Goal: Information Seeking & Learning: Find contact information

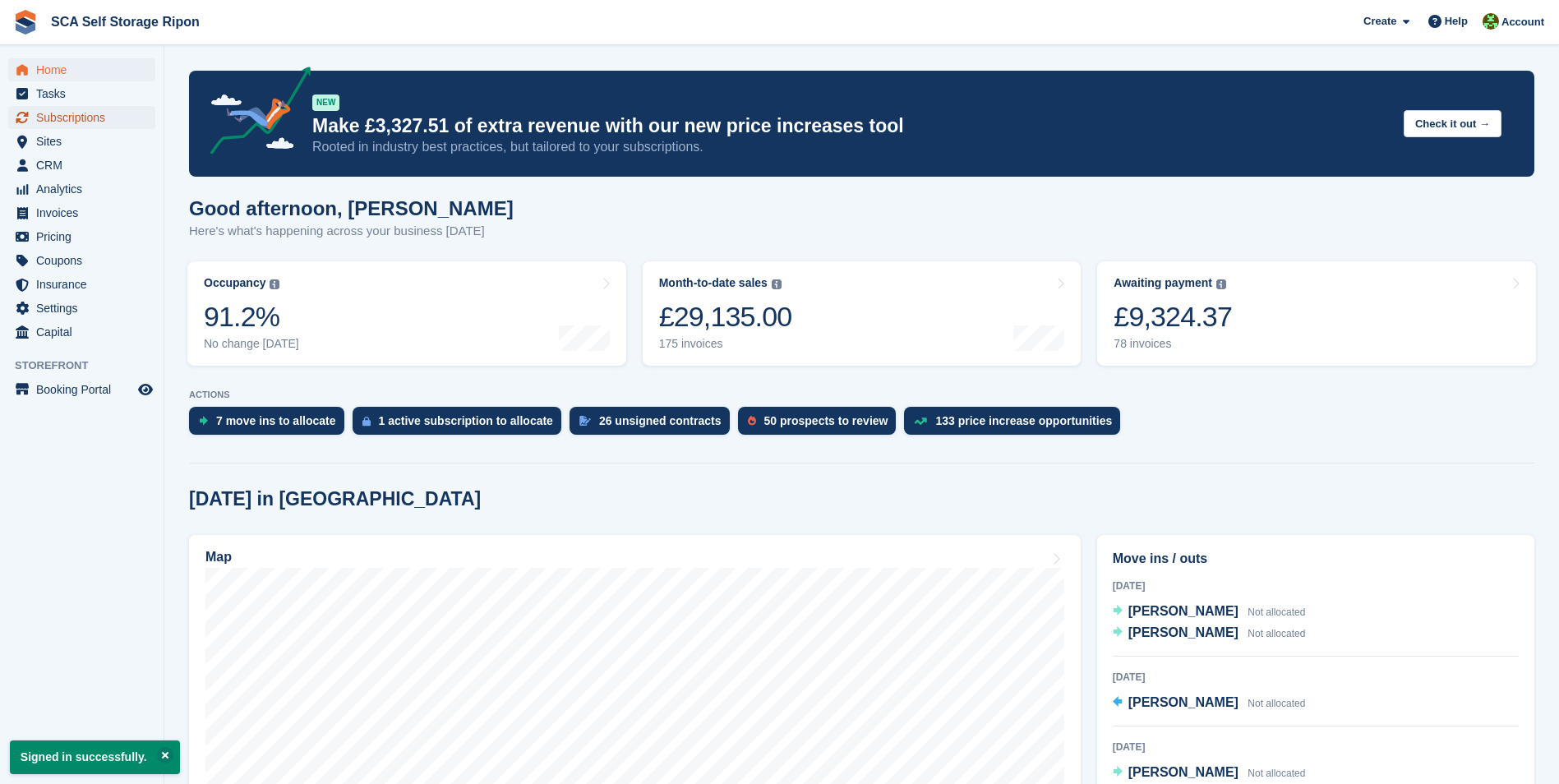
click at [84, 110] on span "Subscriptions" at bounding box center [86, 117] width 98 height 23
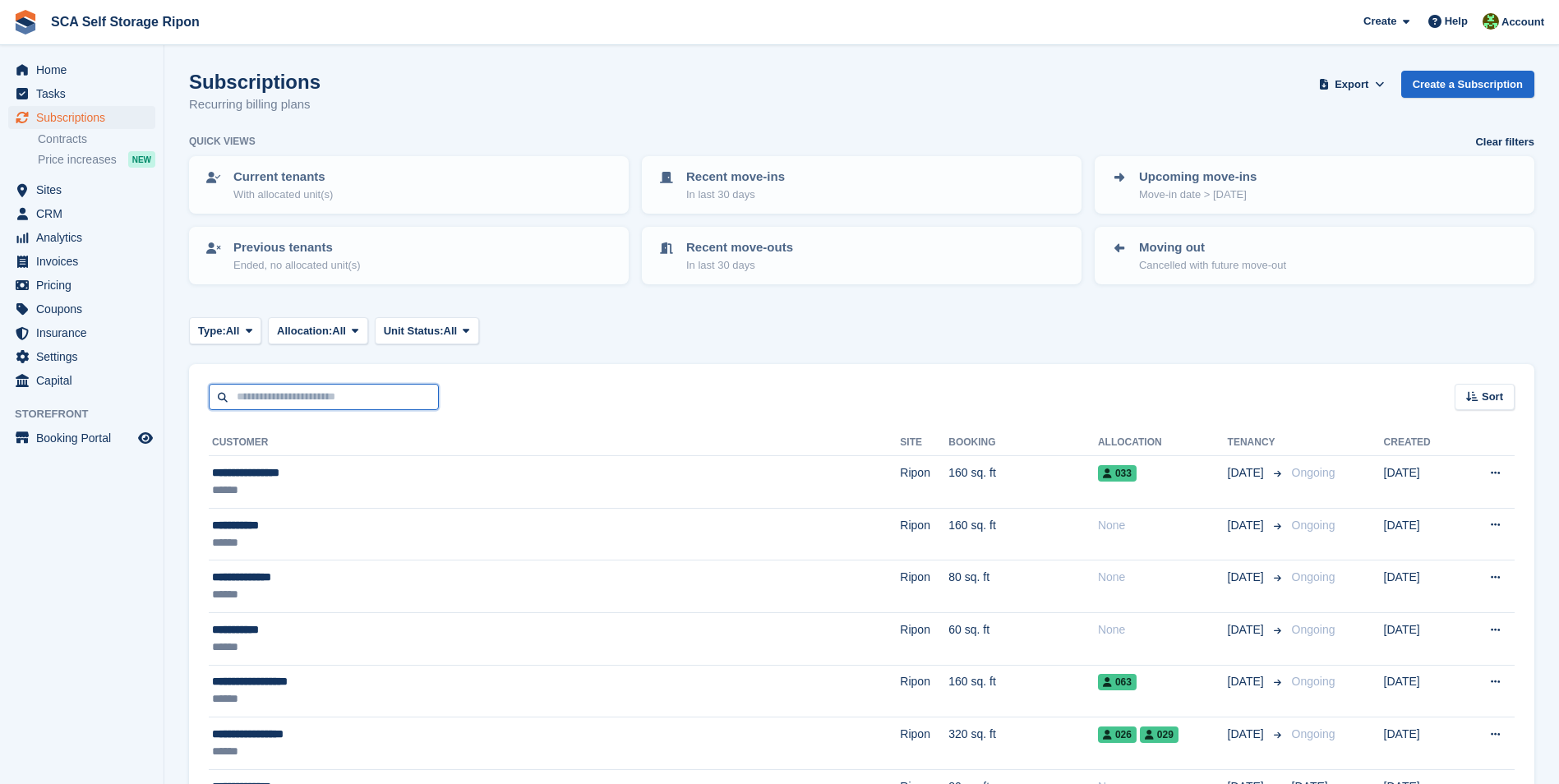
click at [294, 400] on input "text" at bounding box center [324, 397] width 230 height 28
type input "*****"
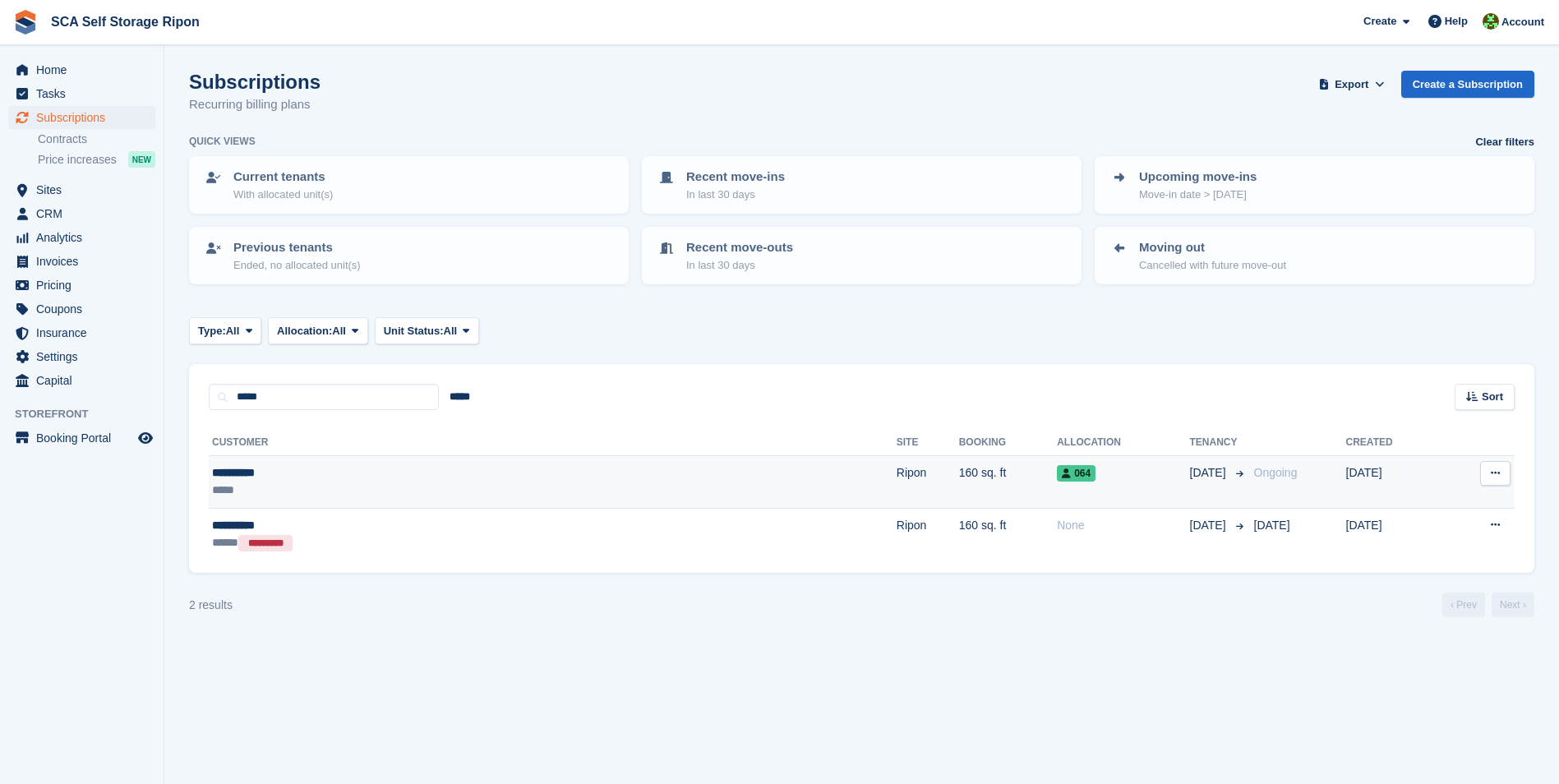
click at [960, 481] on td "160 sq. ft" at bounding box center [1008, 482] width 97 height 52
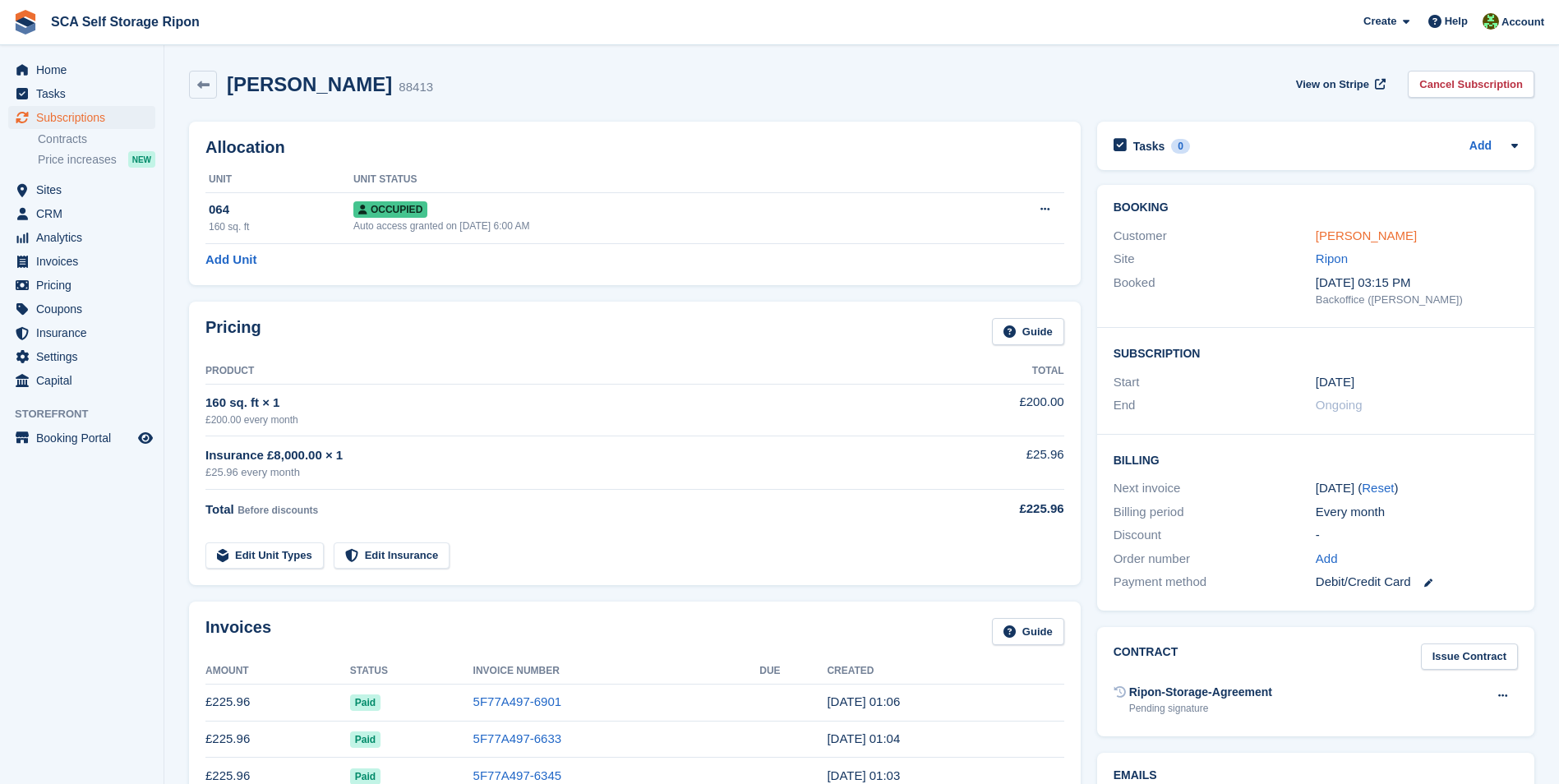
click at [1336, 236] on link "John Doyle" at bounding box center [1366, 235] width 101 height 14
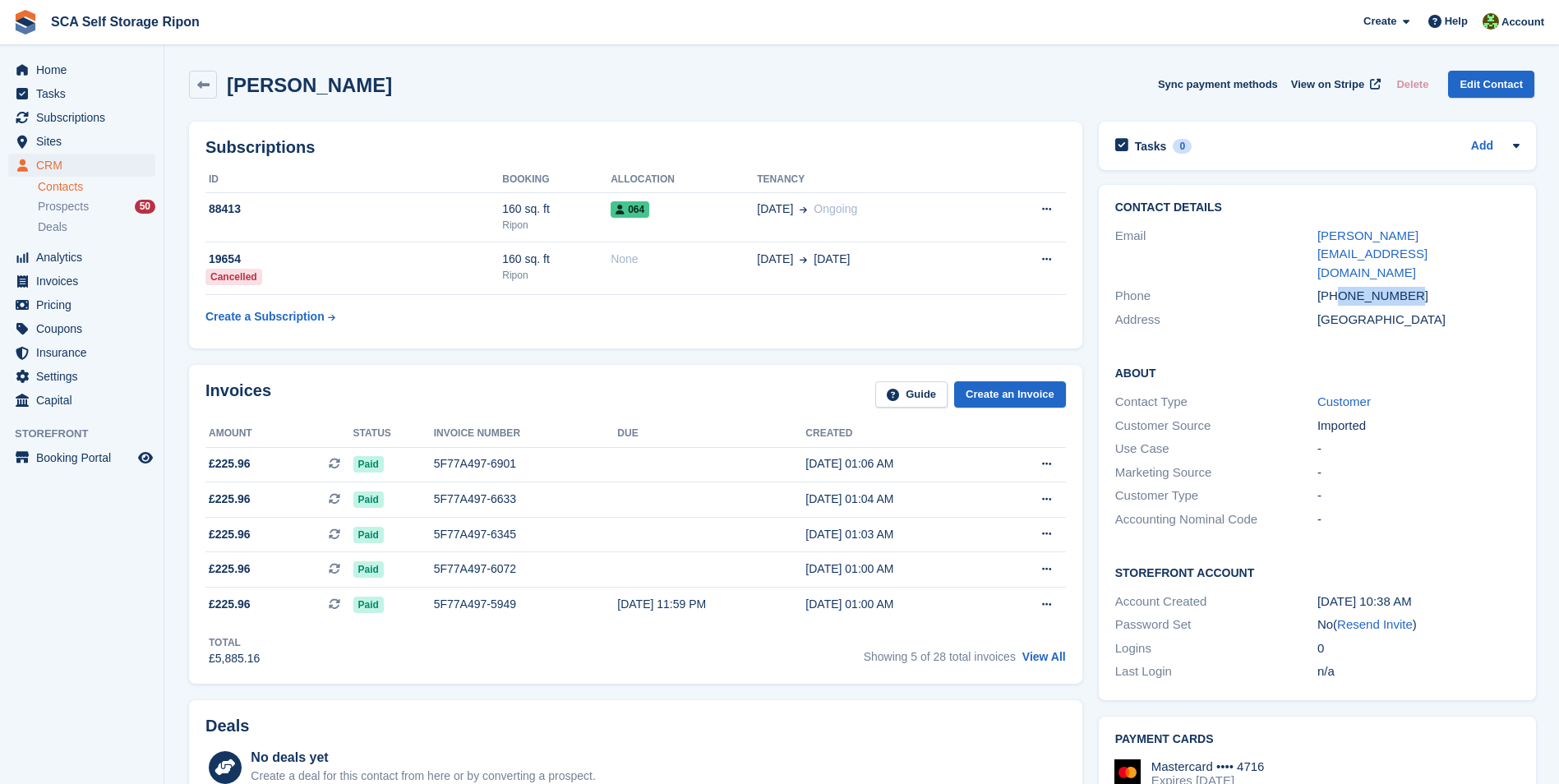
drag, startPoint x: 1419, startPoint y: 263, endPoint x: 1338, endPoint y: 261, distance: 81.0
click at [1338, 286] on div "+447980795027" at bounding box center [1418, 295] width 202 height 19
copy div "7980795027"
click at [320, 350] on div "Subscriptions ID Booking Allocation Tenancy 88413 160 sq. ft Ripon 064 06 Jun O…" at bounding box center [636, 234] width 910 height 243
drag, startPoint x: 525, startPoint y: 101, endPoint x: 962, endPoint y: 141, distance: 438.8
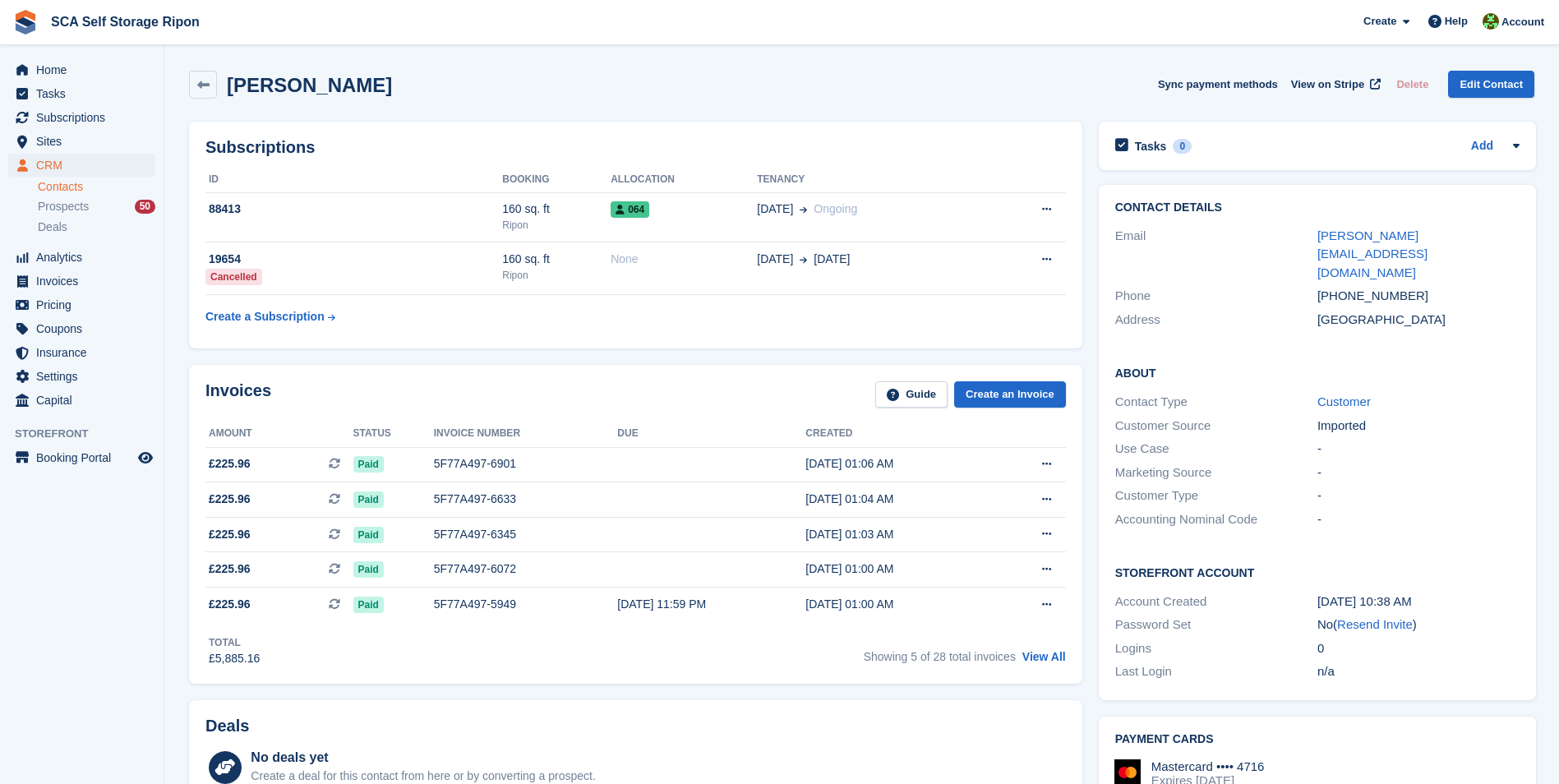
click at [571, 104] on div "John Doyle Sync payment methods View on Stripe Delete Edit Contact" at bounding box center [862, 88] width 1362 height 51
click at [530, 89] on div "John Doyle Sync payment methods View on Stripe Delete Edit Contact" at bounding box center [861, 85] width 1345 height 28
drag, startPoint x: 1403, startPoint y: 591, endPoint x: 859, endPoint y: 79, distance: 747.0
click at [1403, 617] on link "Resend Invite" at bounding box center [1375, 624] width 76 height 14
click at [402, 403] on div "Invoices Guide Create an Invoice" at bounding box center [636, 400] width 860 height 37
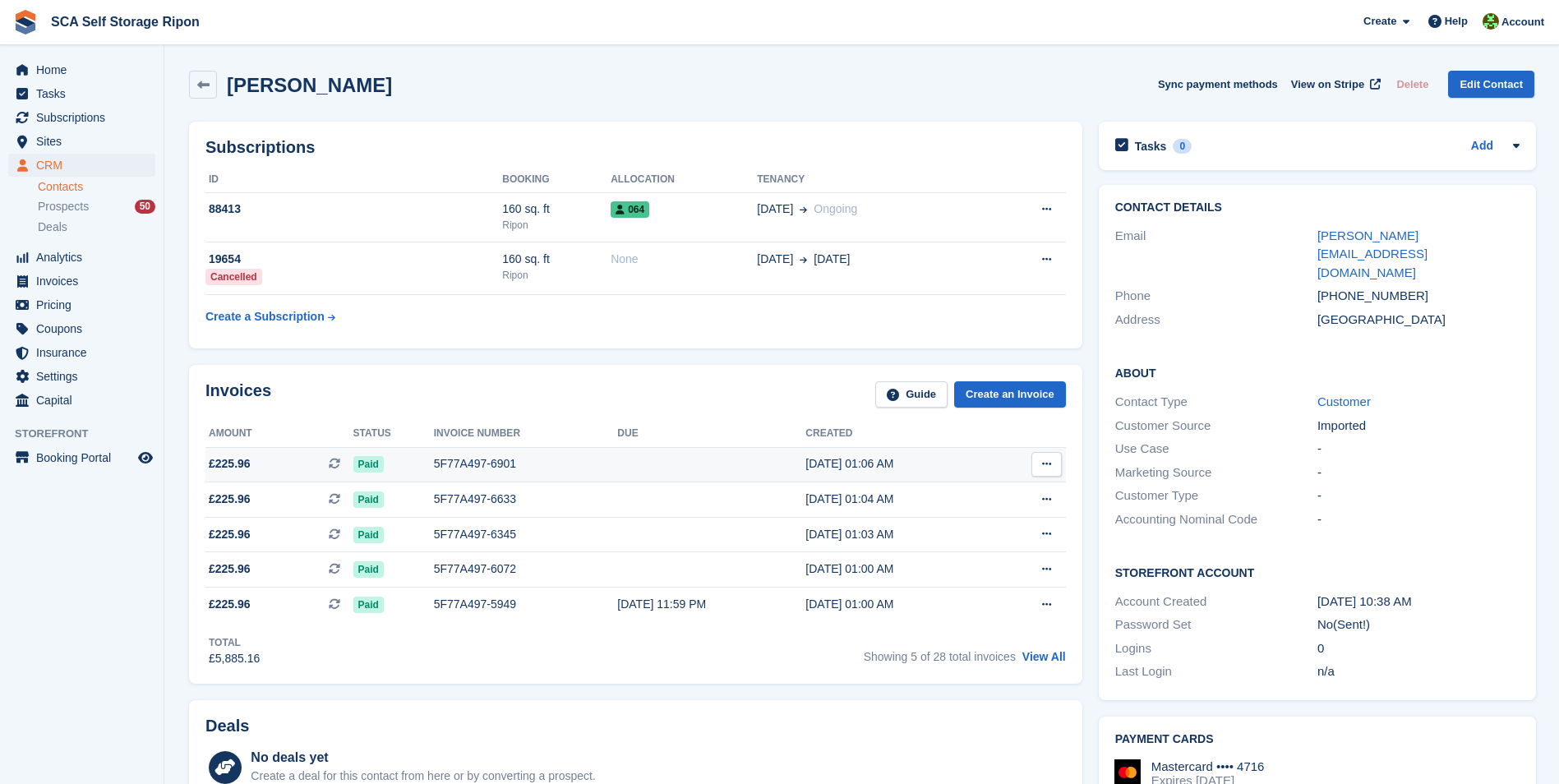
click at [470, 464] on div "5F77A497-6901" at bounding box center [526, 464] width 184 height 18
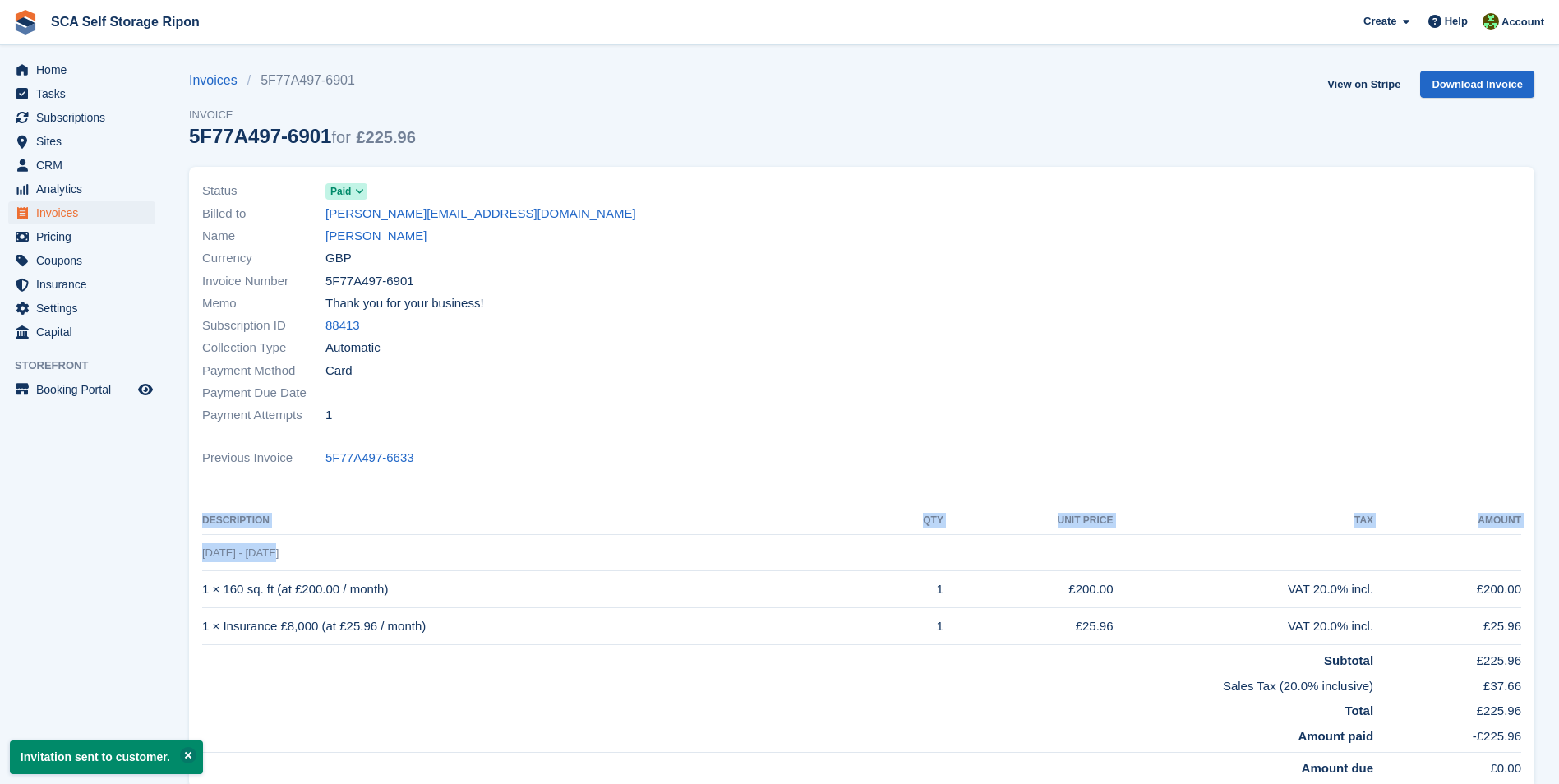
drag, startPoint x: 200, startPoint y: 551, endPoint x: 272, endPoint y: 556, distance: 72.2
click at [272, 556] on div "Status Paid Billed to john-d10@hotmail.co.uk Name John Doyle Currency GBP Invoi…" at bounding box center [861, 477] width 1345 height 621
click at [883, 370] on div at bounding box center [1197, 303] width 670 height 267
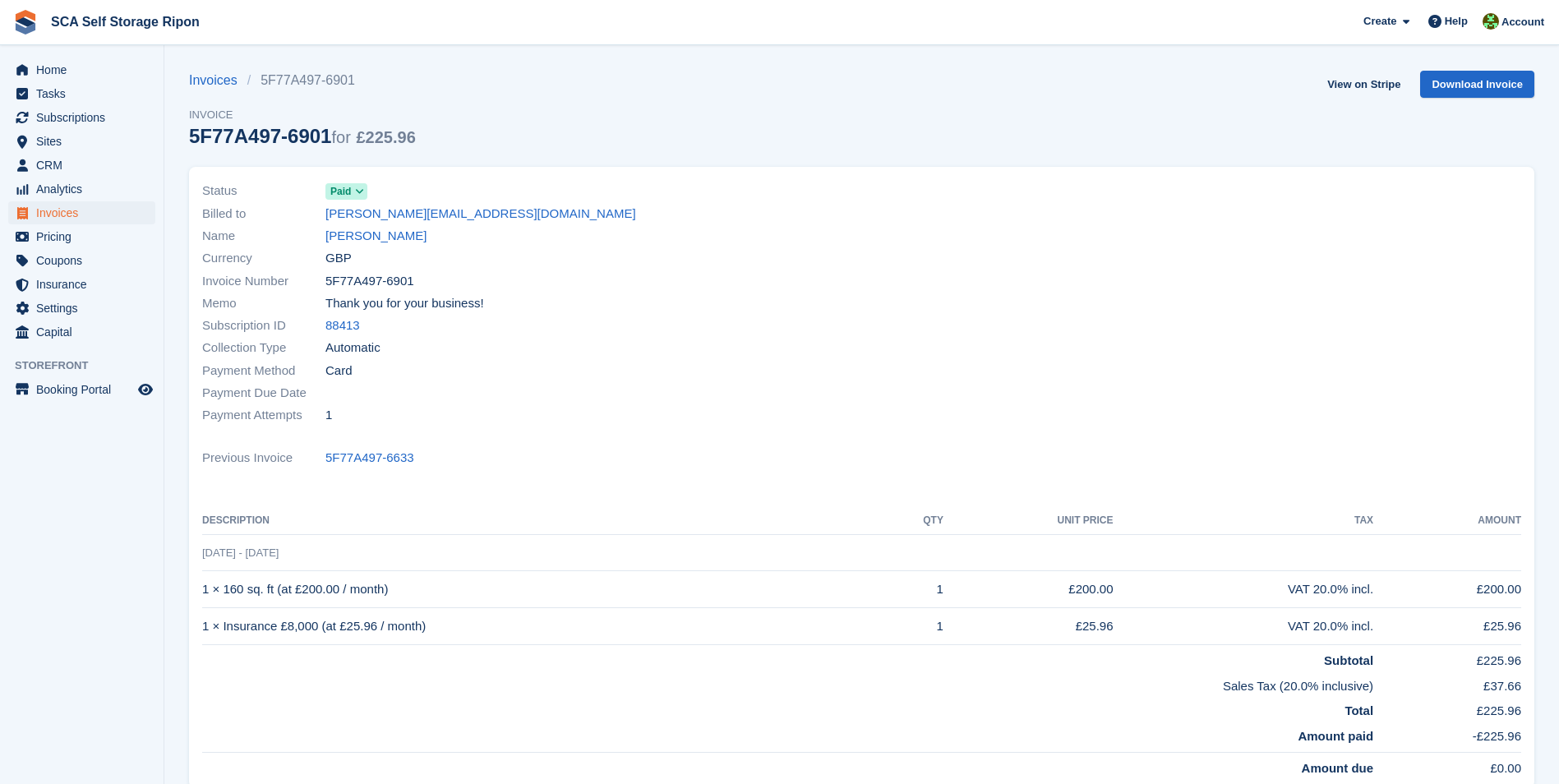
click at [1154, 223] on div at bounding box center [1197, 303] width 670 height 267
click at [1074, 221] on div at bounding box center [1197, 303] width 670 height 267
click at [1018, 113] on div "Invoices 5F77A497-6901 Invoice 5F77A497-6901 for £225.96 View on Stripe Downloa…" at bounding box center [861, 119] width 1345 height 96
click at [1084, 122] on div "Invoices 5F77A497-6901 Invoice 5F77A497-6901 for £225.96 View on Stripe Downloa…" at bounding box center [861, 119] width 1345 height 96
click at [1001, 90] on div "Invoices 5F77A497-6901 Invoice 5F77A497-6901 for £225.96 View on Stripe Downloa…" at bounding box center [861, 119] width 1345 height 96
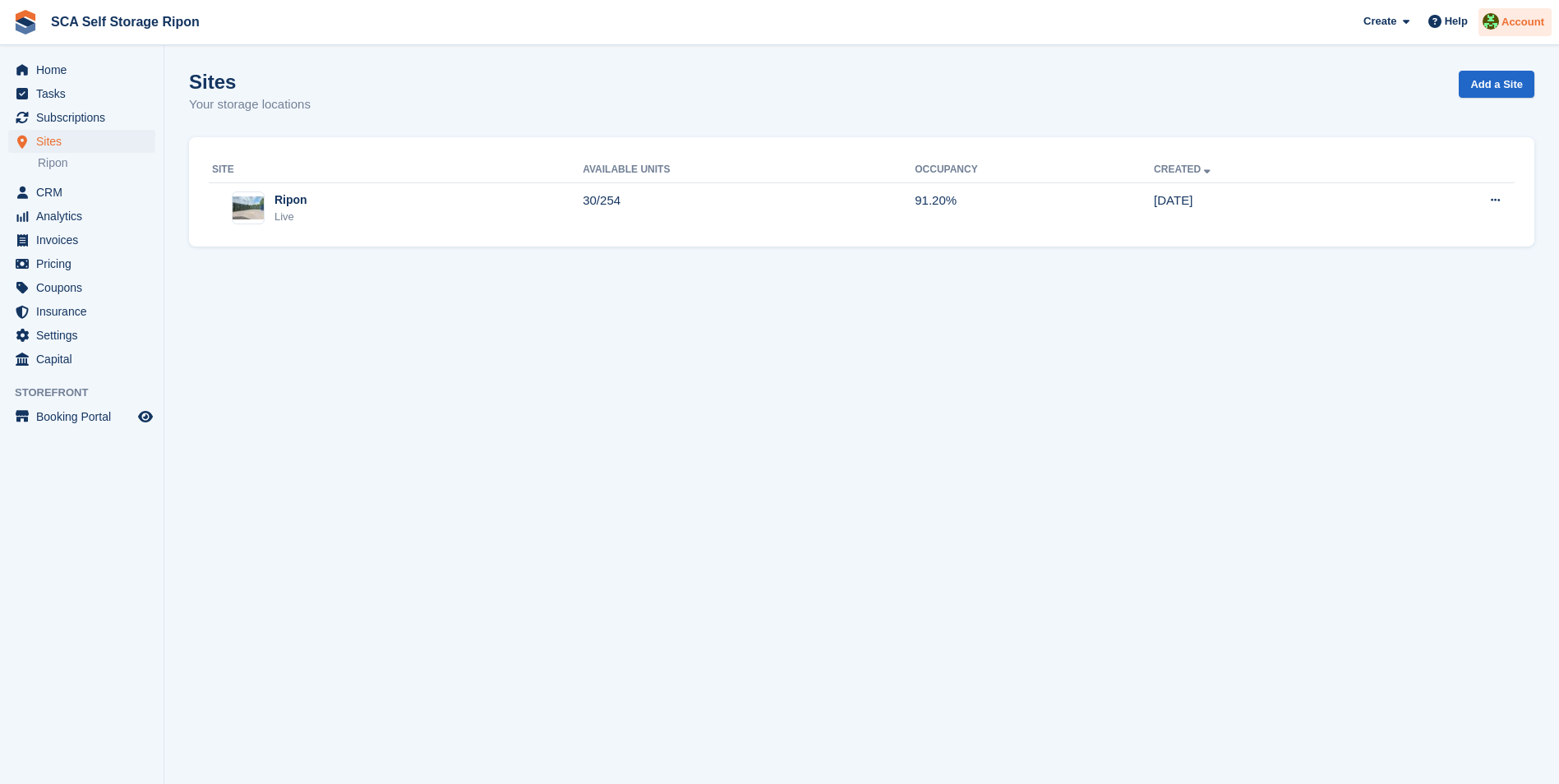
click at [1531, 23] on span "Account" at bounding box center [1523, 22] width 42 height 17
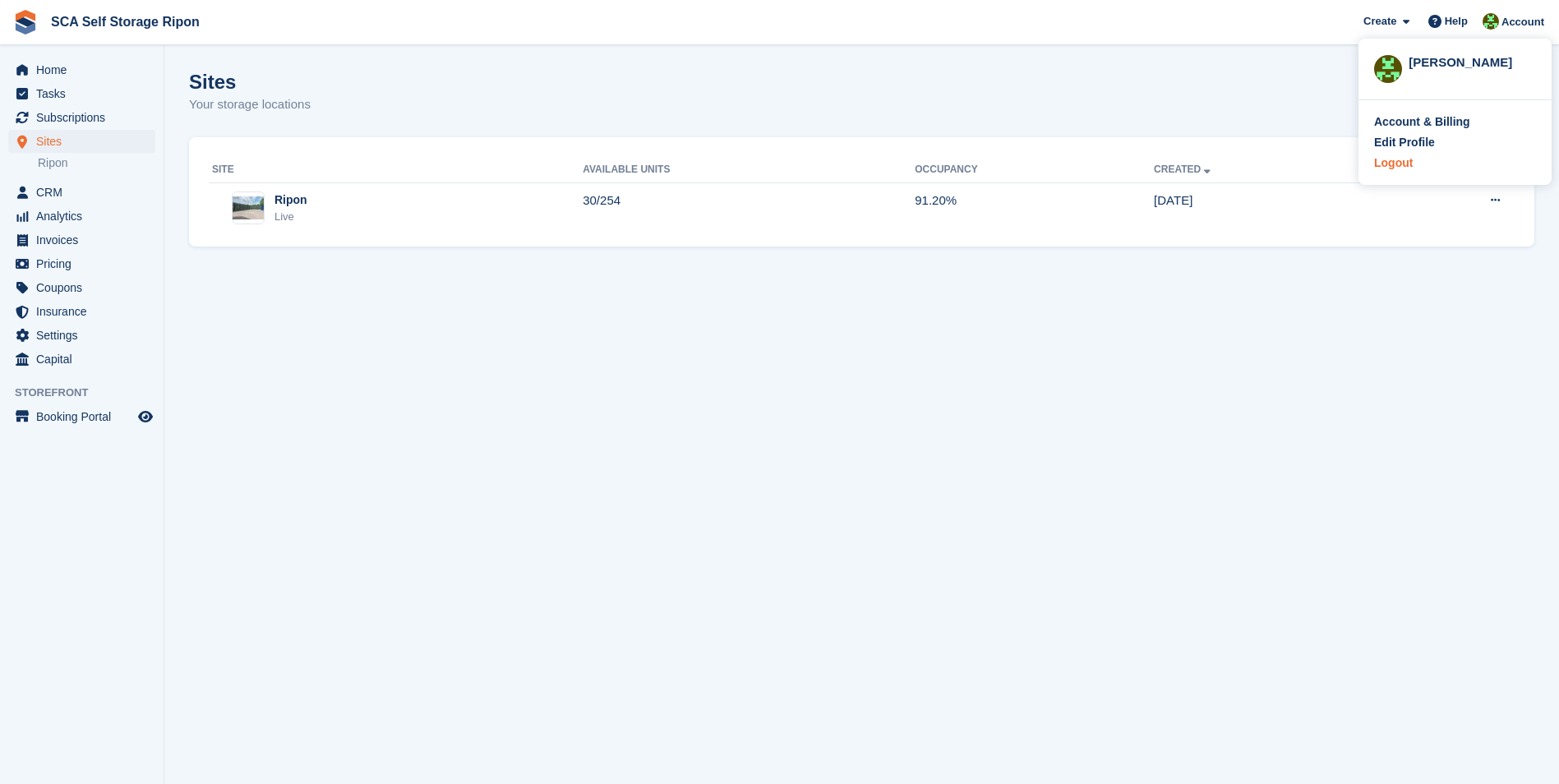
click at [1380, 162] on div "Logout" at bounding box center [1393, 163] width 38 height 18
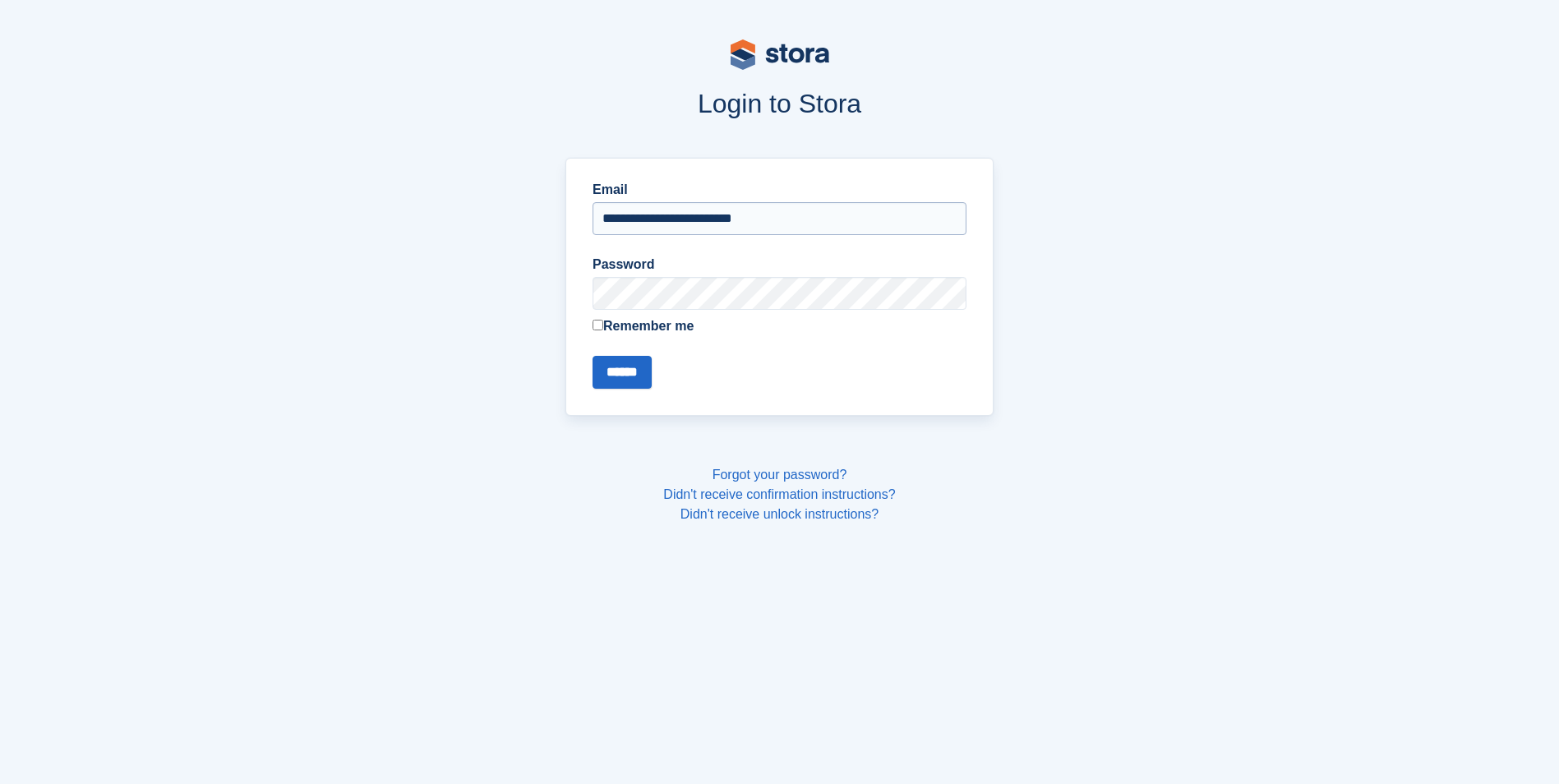
click at [731, 220] on input "**********" at bounding box center [780, 217] width 374 height 32
type input "**********"
click at [637, 364] on input "******" at bounding box center [622, 372] width 59 height 32
